Goal: Entertainment & Leisure: Consume media (video, audio)

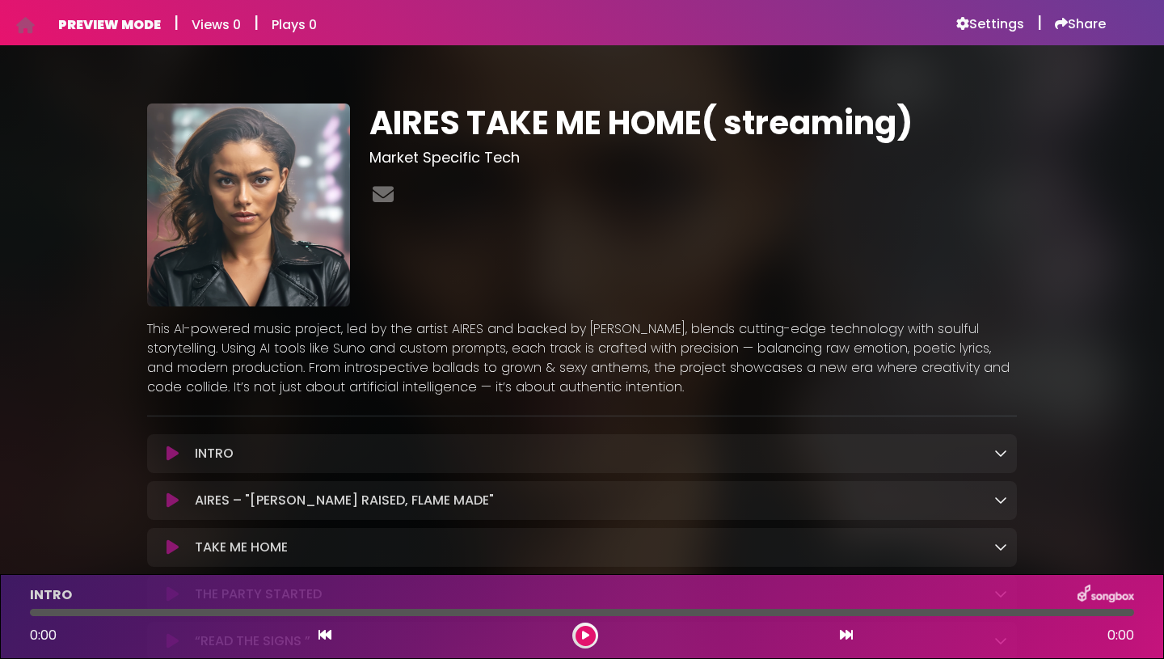
click at [172, 450] on icon at bounding box center [173, 453] width 12 height 16
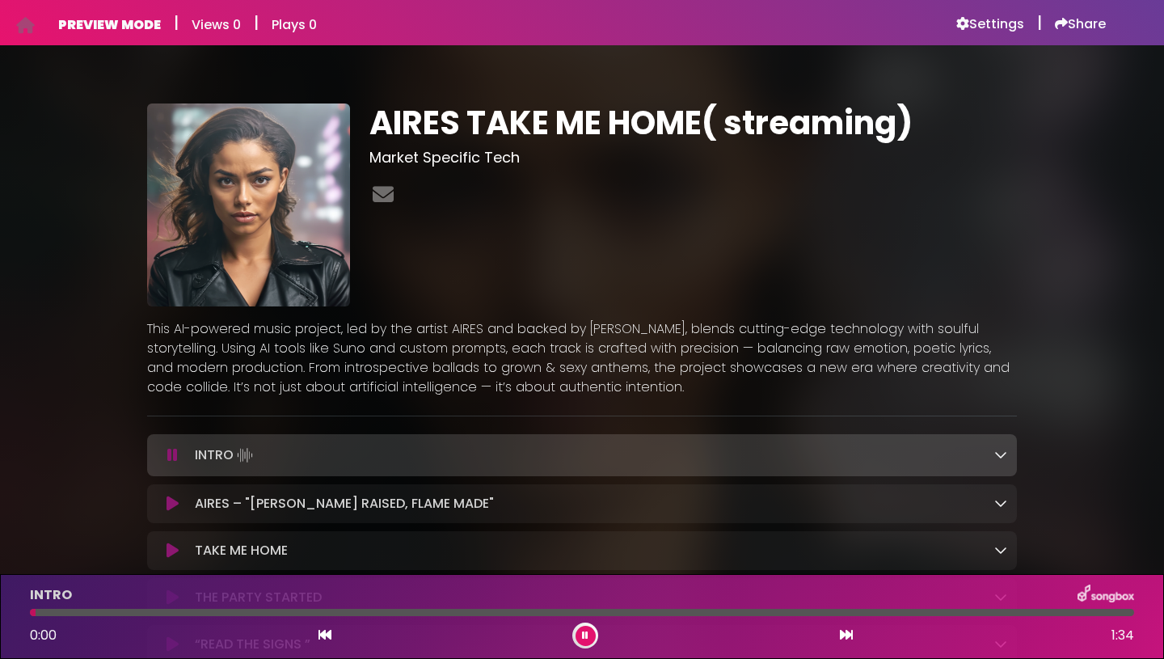
click at [171, 454] on icon at bounding box center [172, 455] width 11 height 16
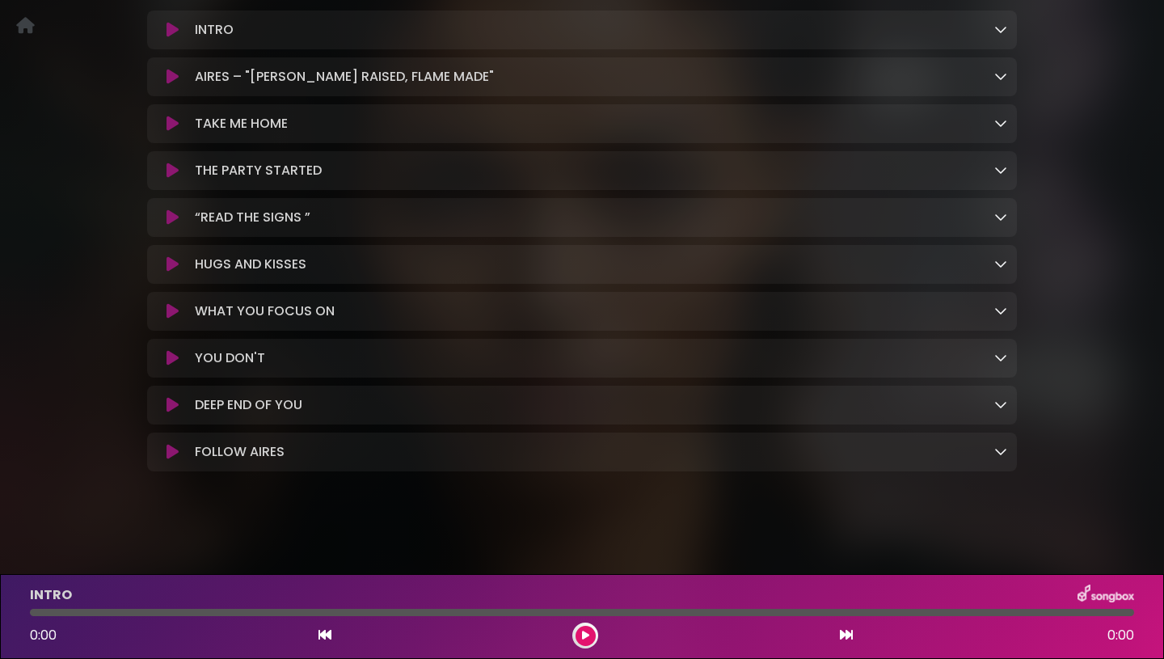
scroll to position [432, 0]
click at [993, 461] on div "FOLLOW AIRES Loading Track..." at bounding box center [597, 451] width 819 height 19
click at [998, 452] on icon at bounding box center [1000, 451] width 13 height 13
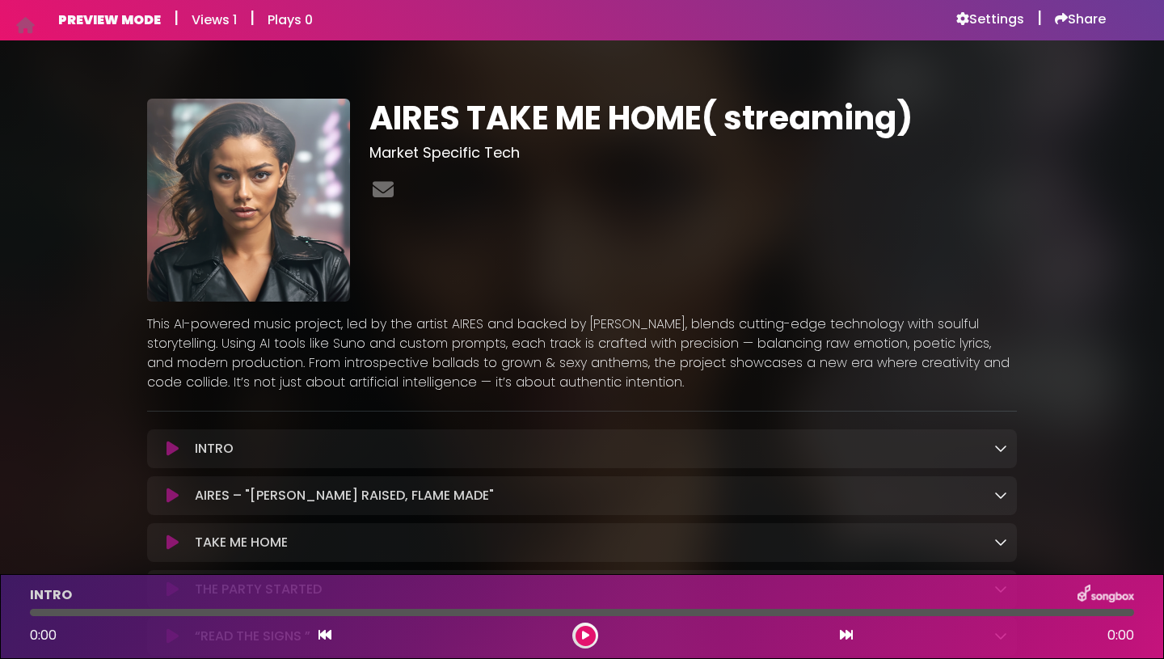
scroll to position [0, 0]
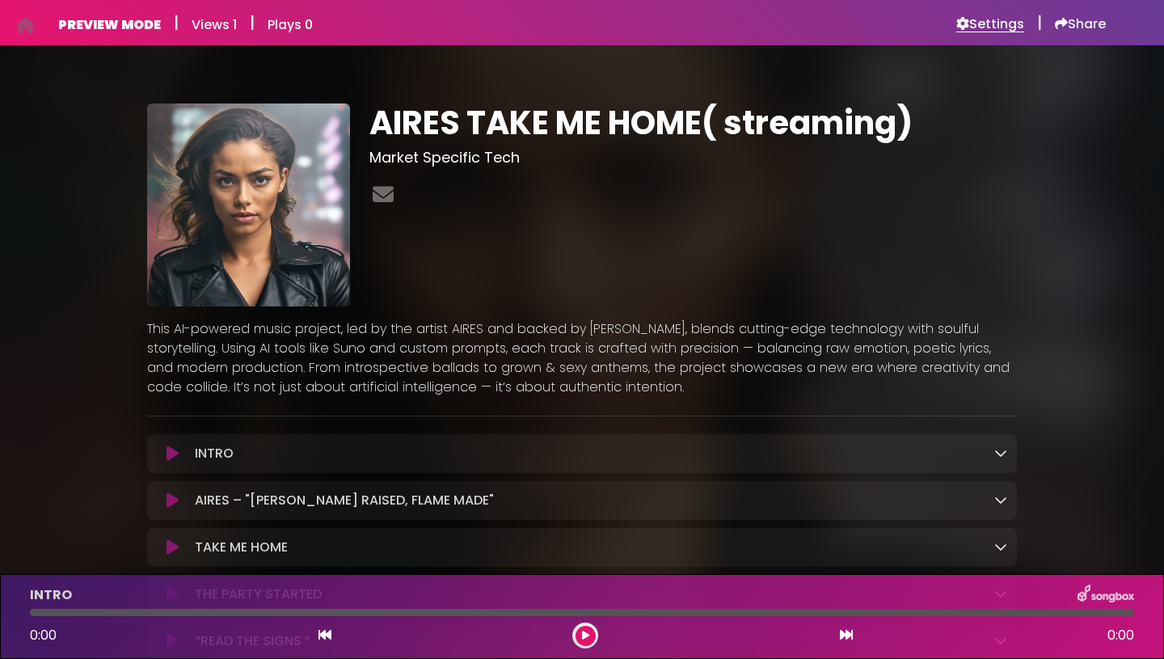
click at [981, 24] on h6 "Settings" at bounding box center [990, 24] width 68 height 16
